Goal: Navigation & Orientation: Find specific page/section

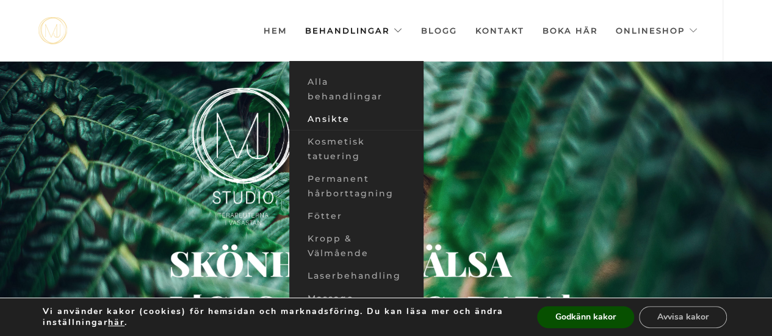
click at [343, 119] on link "Ansikte" at bounding box center [356, 119] width 134 height 23
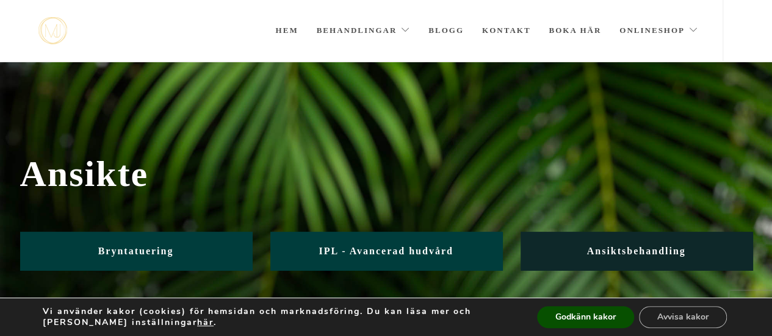
click at [634, 253] on span "Ansiktsbehandling" at bounding box center [636, 251] width 99 height 10
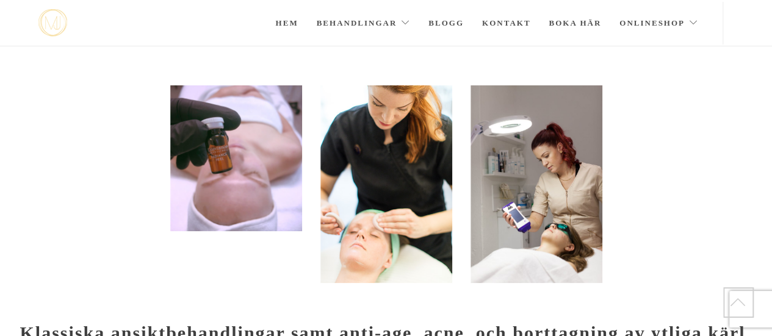
scroll to position [120, 0]
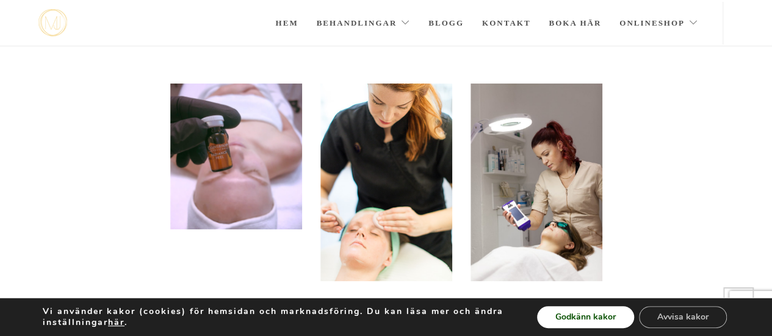
click at [590, 312] on button "Godkänn kakor" at bounding box center [585, 317] width 97 height 22
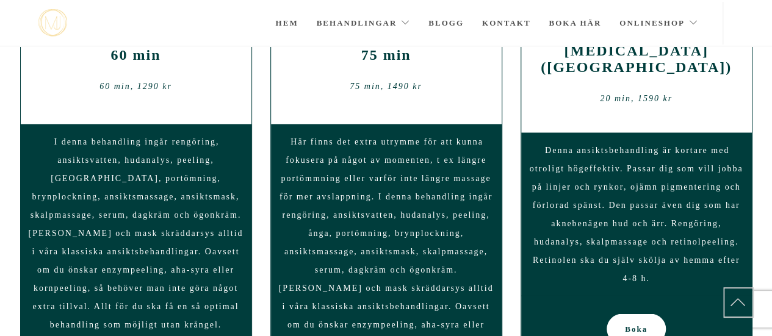
scroll to position [1050, 0]
